Goal: Information Seeking & Learning: Learn about a topic

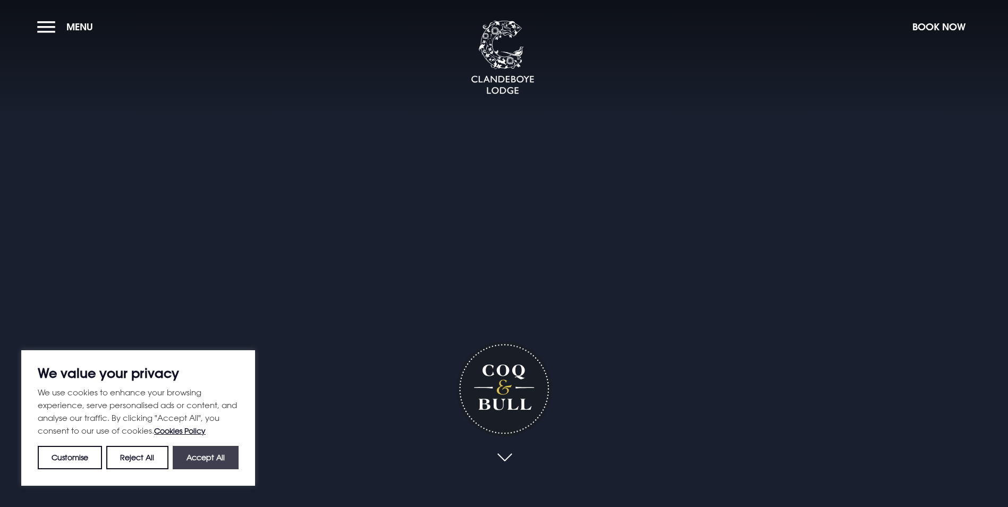
click at [216, 462] on button "Accept All" at bounding box center [206, 457] width 66 height 23
checkbox input "true"
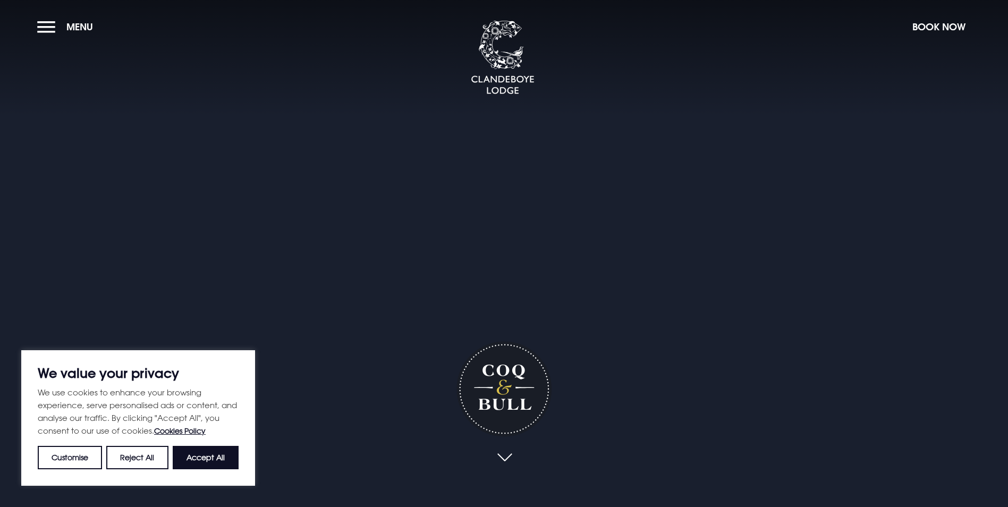
checkbox input "true"
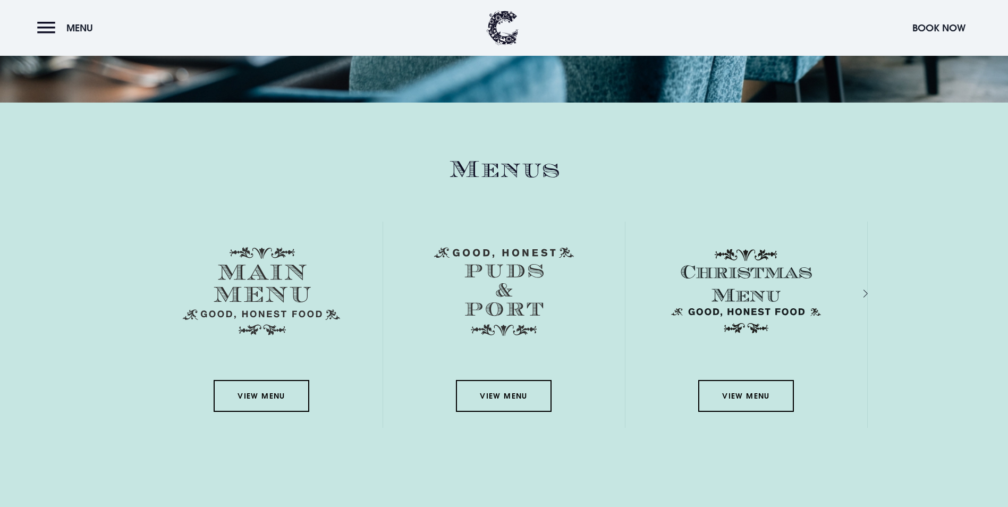
scroll to position [1860, 0]
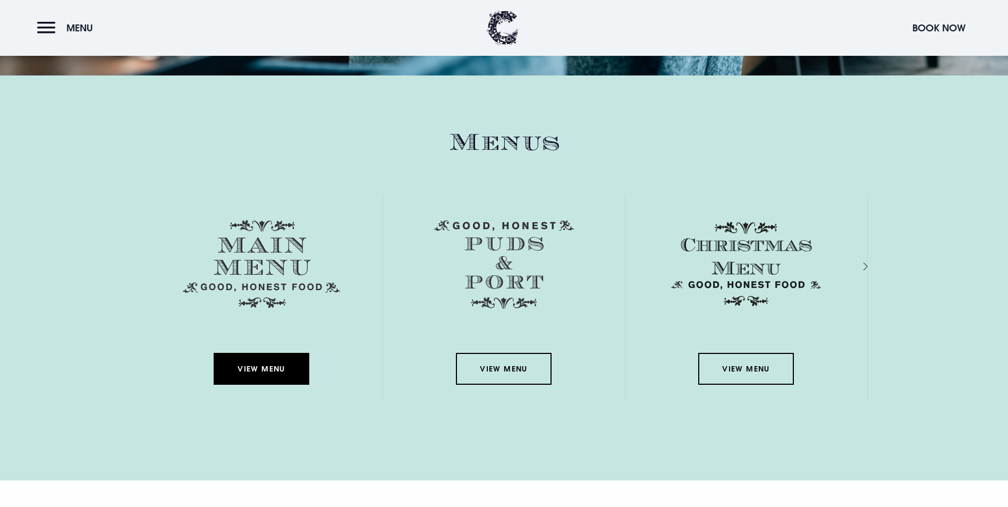
click at [266, 353] on link "View Menu" at bounding box center [262, 369] width 96 height 32
click at [257, 353] on link "View Menu" at bounding box center [262, 369] width 96 height 32
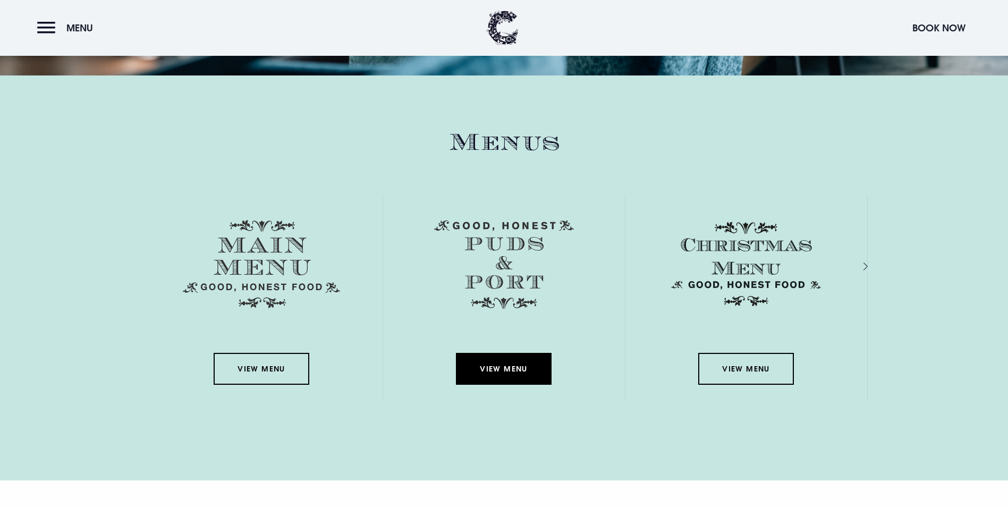
click at [495, 353] on link "View Menu" at bounding box center [504, 369] width 96 height 32
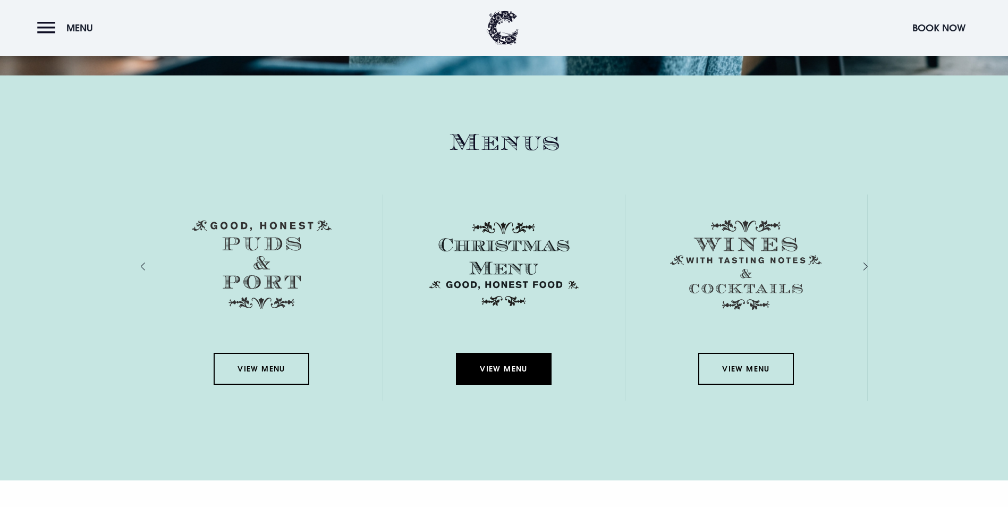
click at [501, 353] on link "View Menu" at bounding box center [504, 369] width 96 height 32
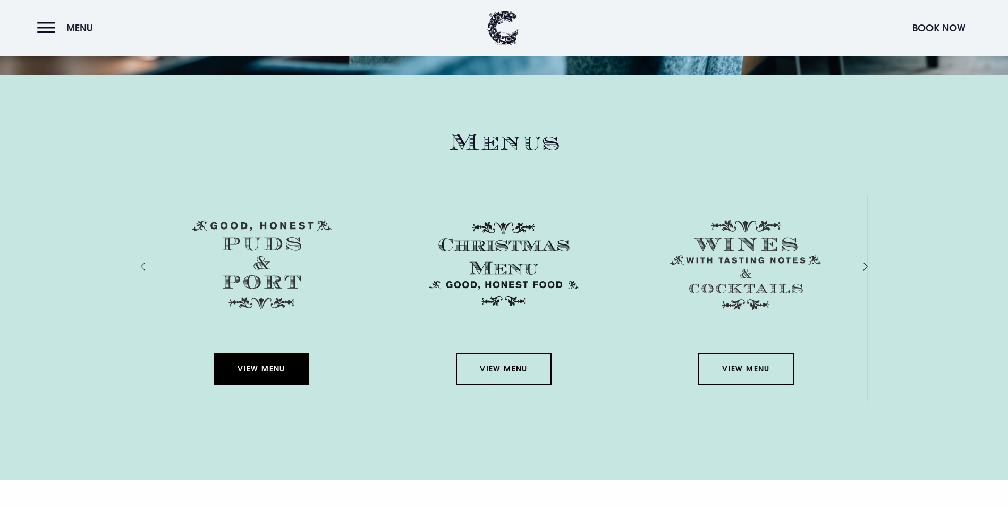
click at [245, 353] on link "View Menu" at bounding box center [262, 369] width 96 height 32
